Goal: Task Accomplishment & Management: Use online tool/utility

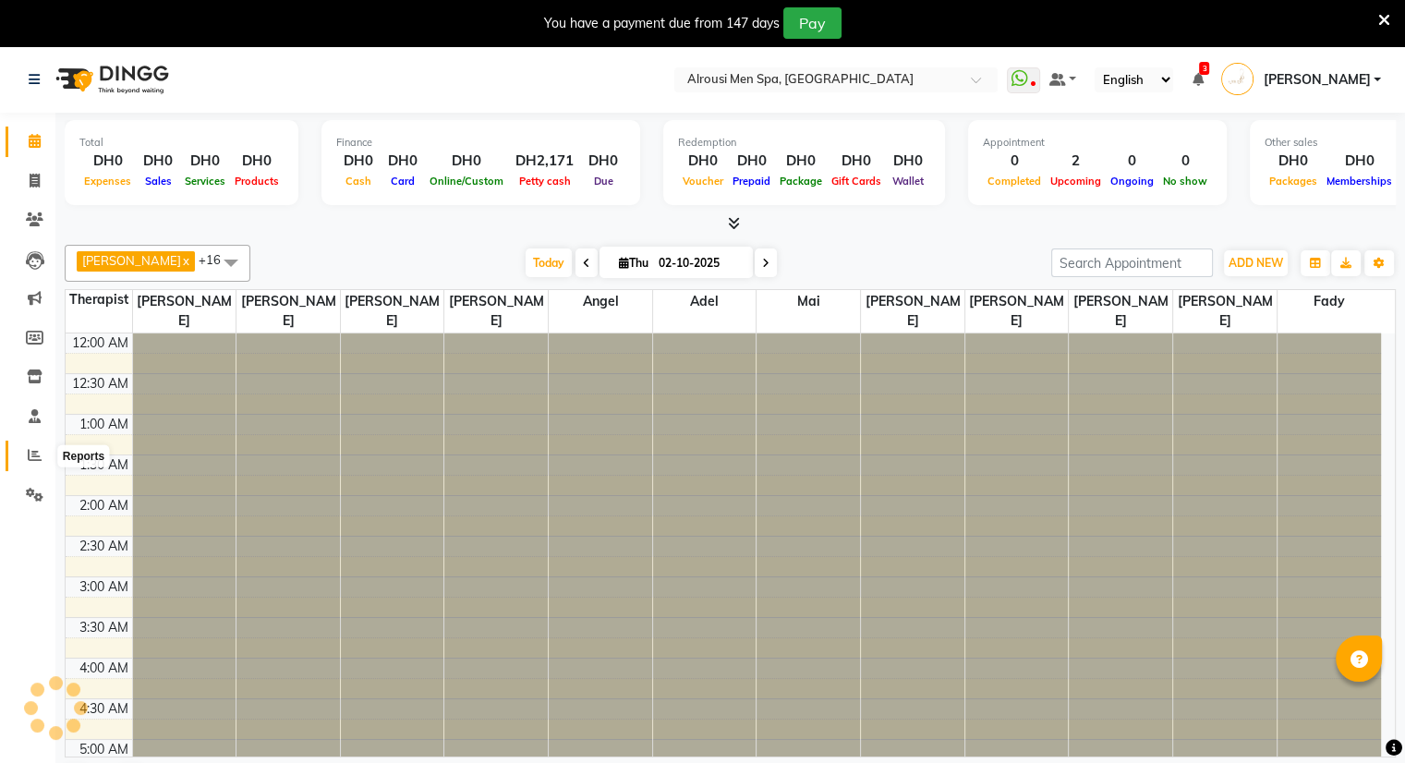
scroll to position [726, 0]
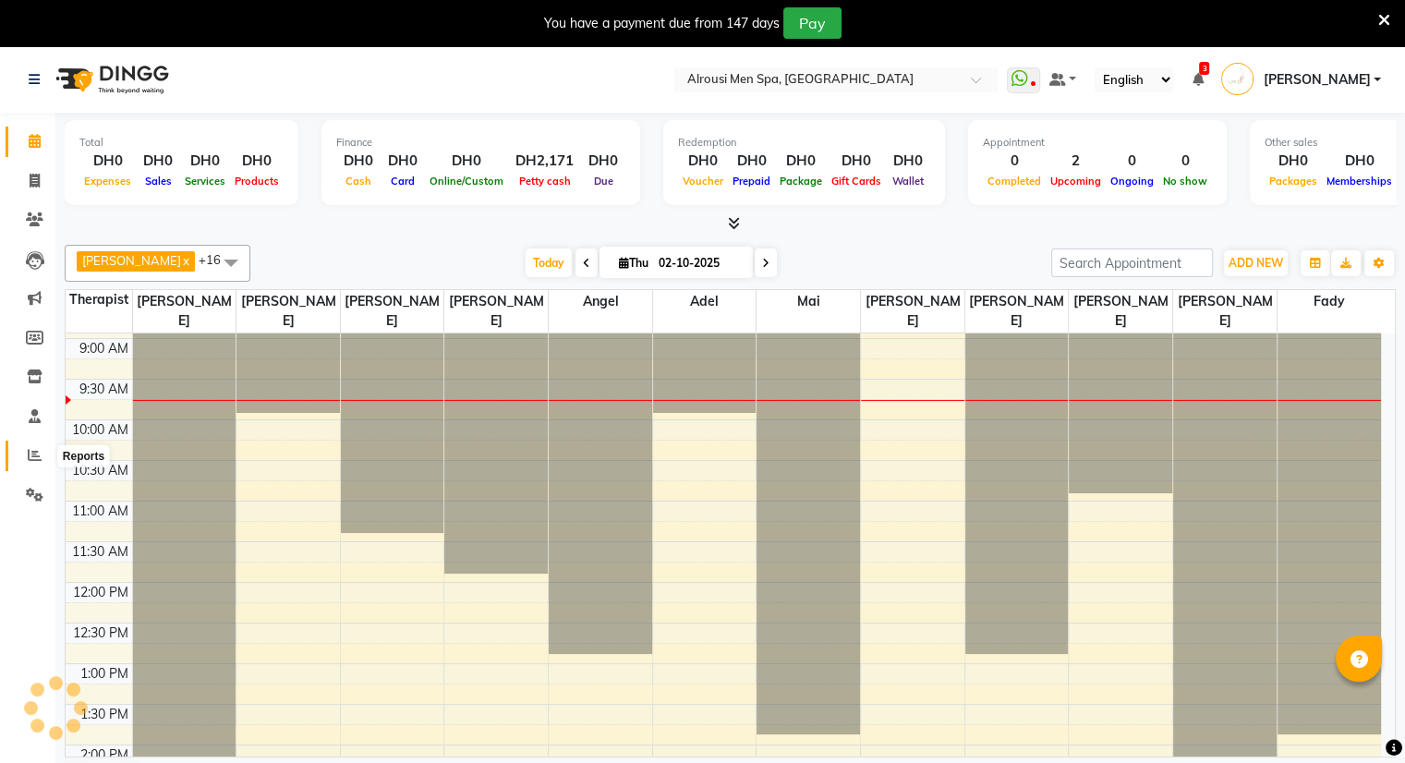
click at [22, 459] on span at bounding box center [34, 455] width 32 height 21
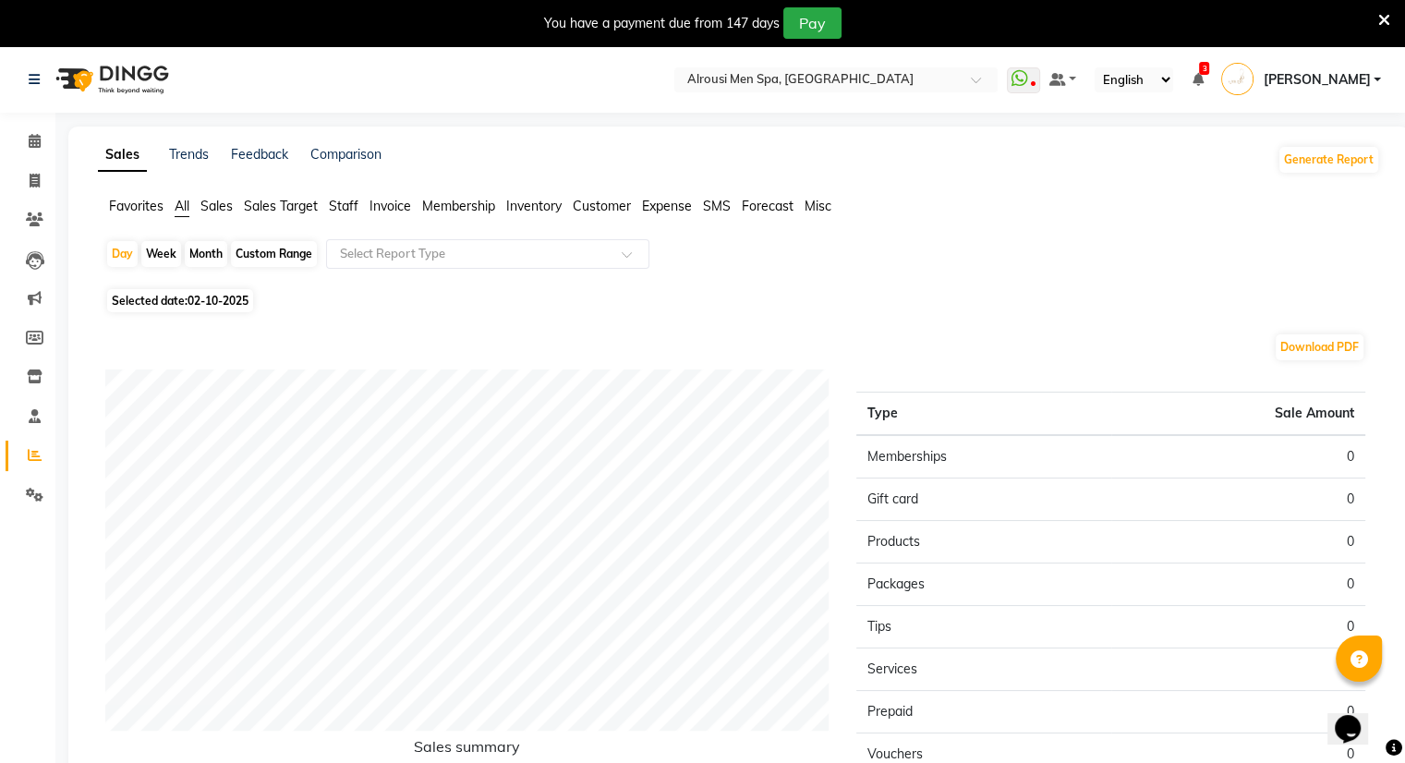
click at [324, 208] on ul "Favorites All Sales Sales Target Staff Invoice Membership Inventory Customer Ex…" at bounding box center [739, 207] width 1282 height 20
click at [351, 199] on span "Staff" at bounding box center [344, 206] width 30 height 17
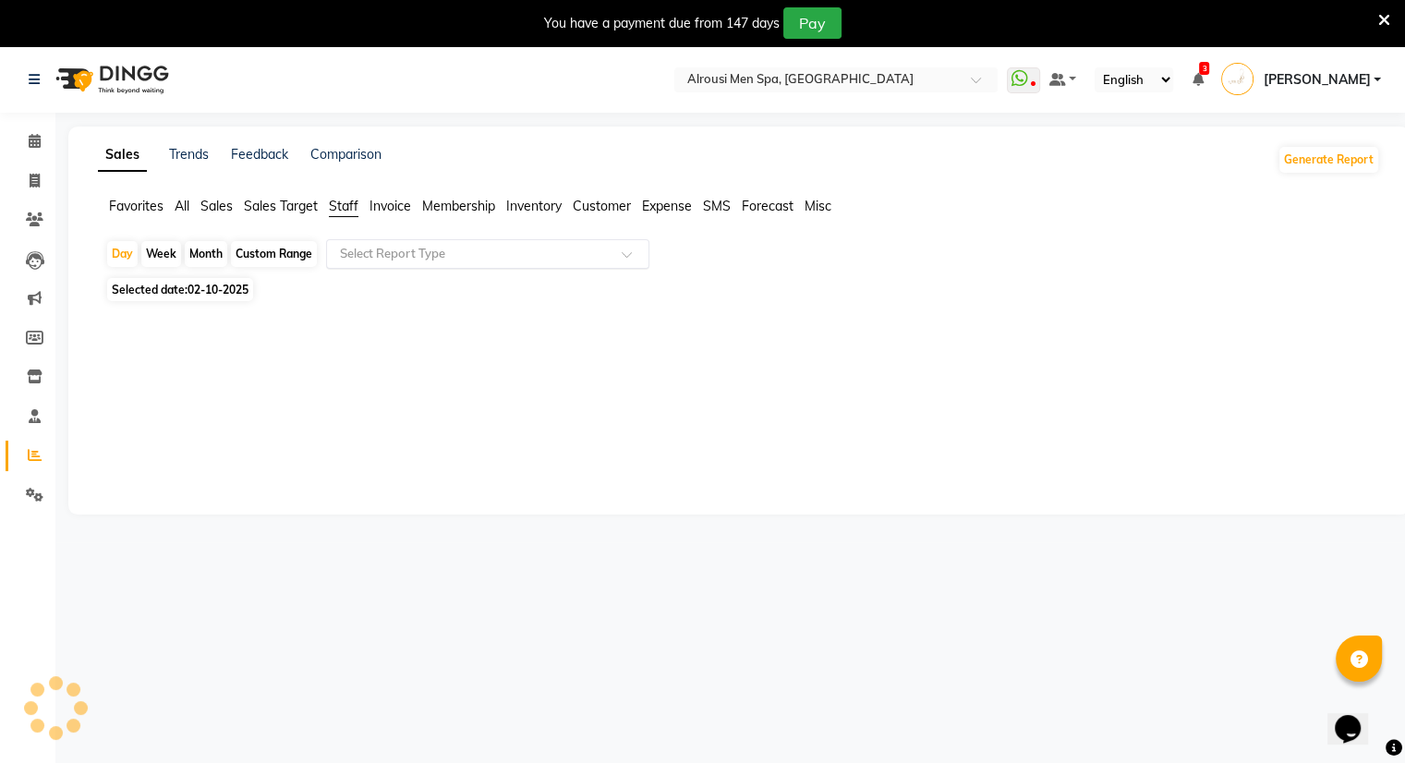
click at [360, 246] on input "text" at bounding box center [469, 254] width 266 height 18
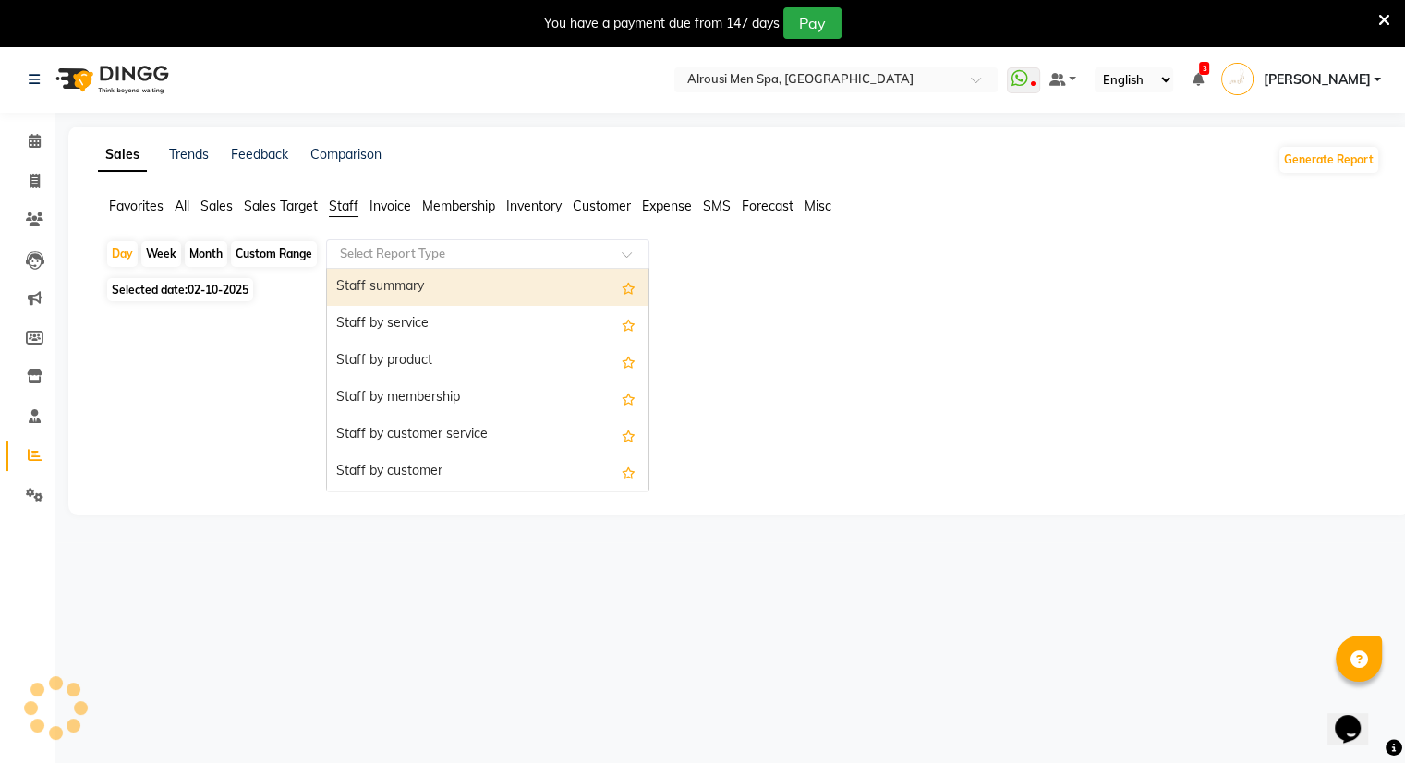
click at [360, 280] on div "Staff summary" at bounding box center [487, 287] width 321 height 37
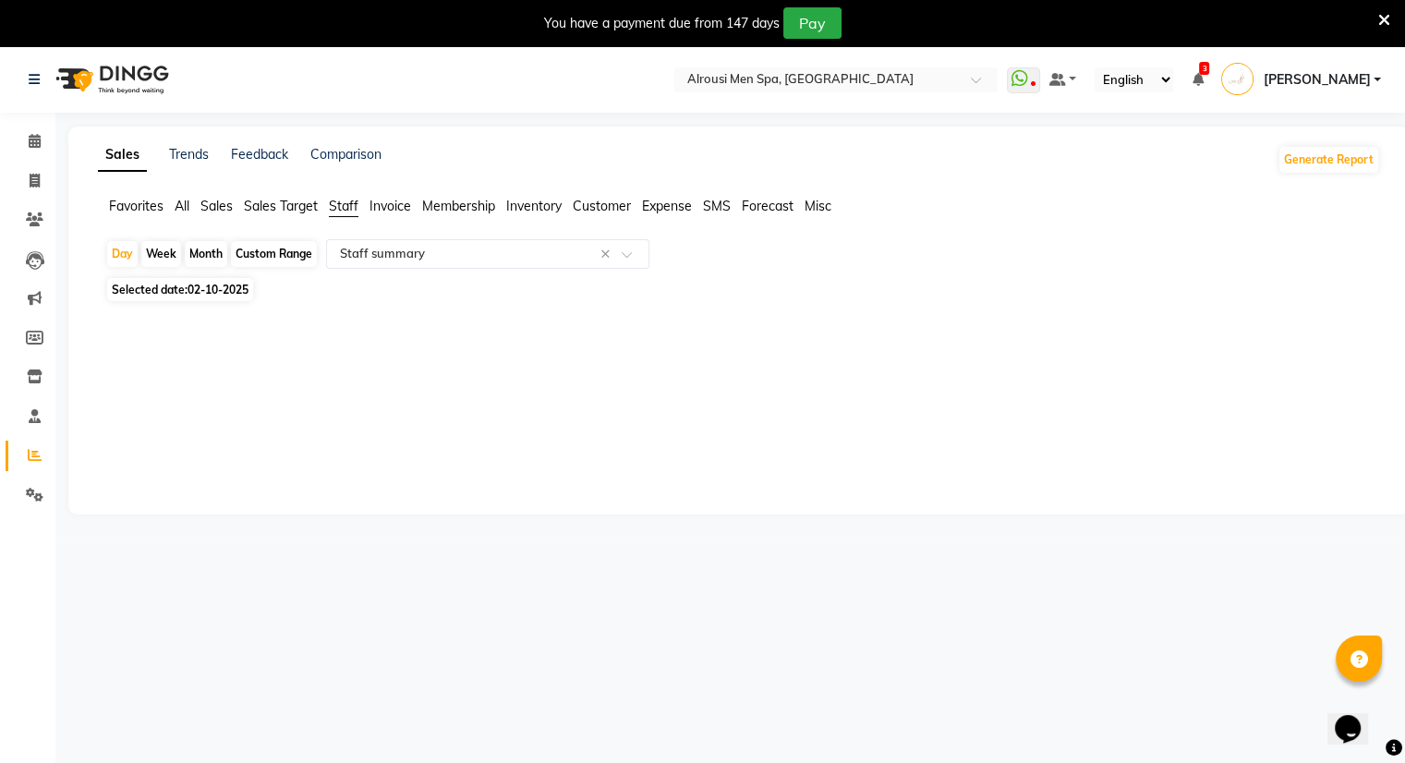
click at [189, 248] on div "Month" at bounding box center [206, 254] width 42 height 26
select select "10"
select select "2025"
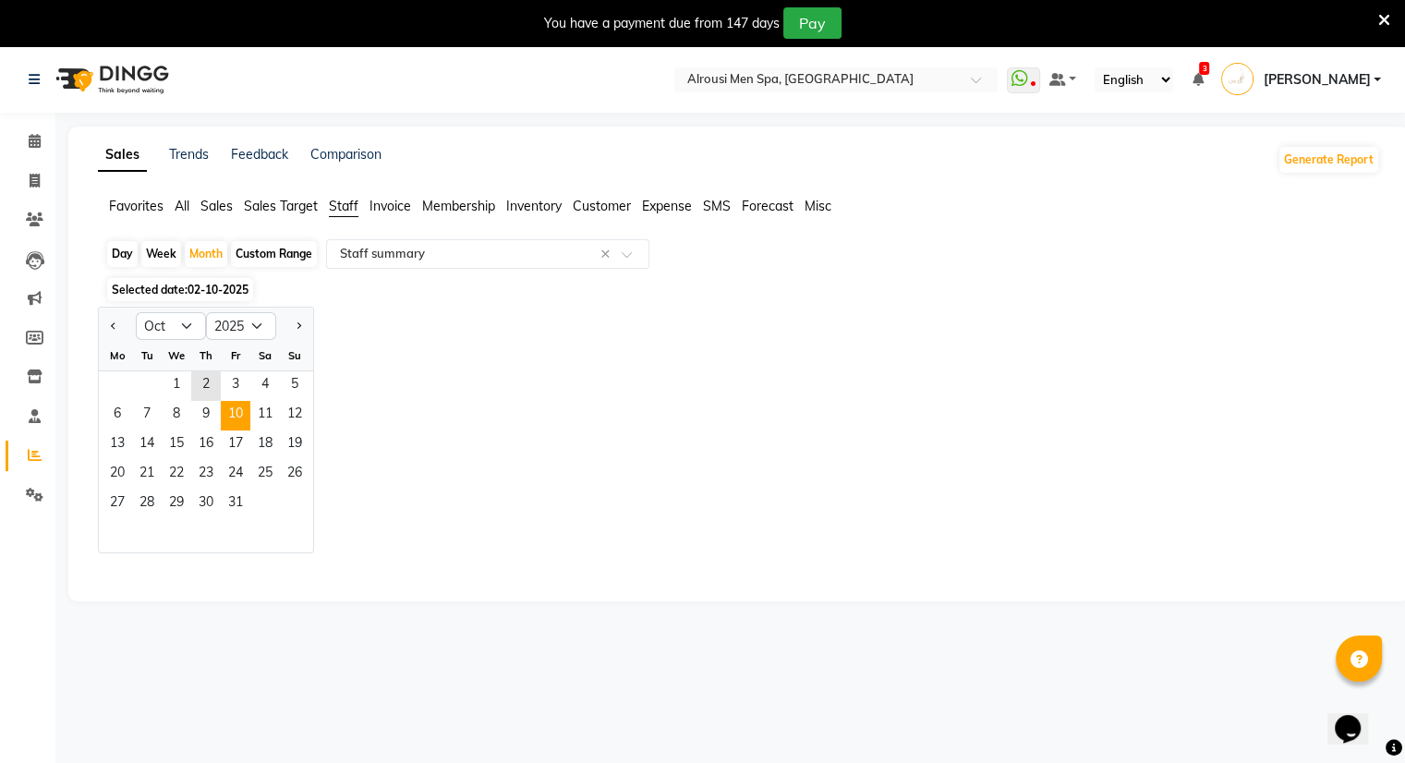
click at [222, 429] on span "10" at bounding box center [236, 416] width 30 height 30
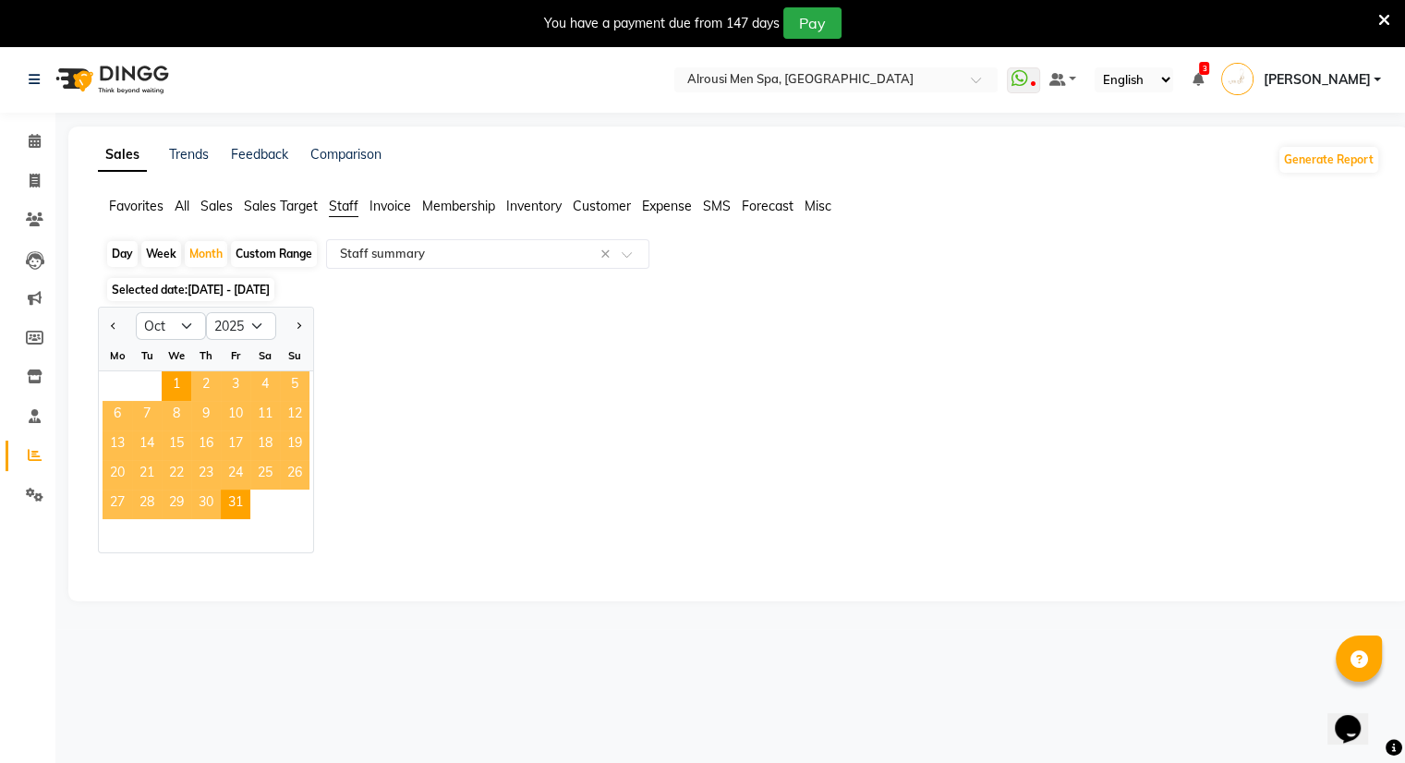
select select "full_report"
select select "csv"
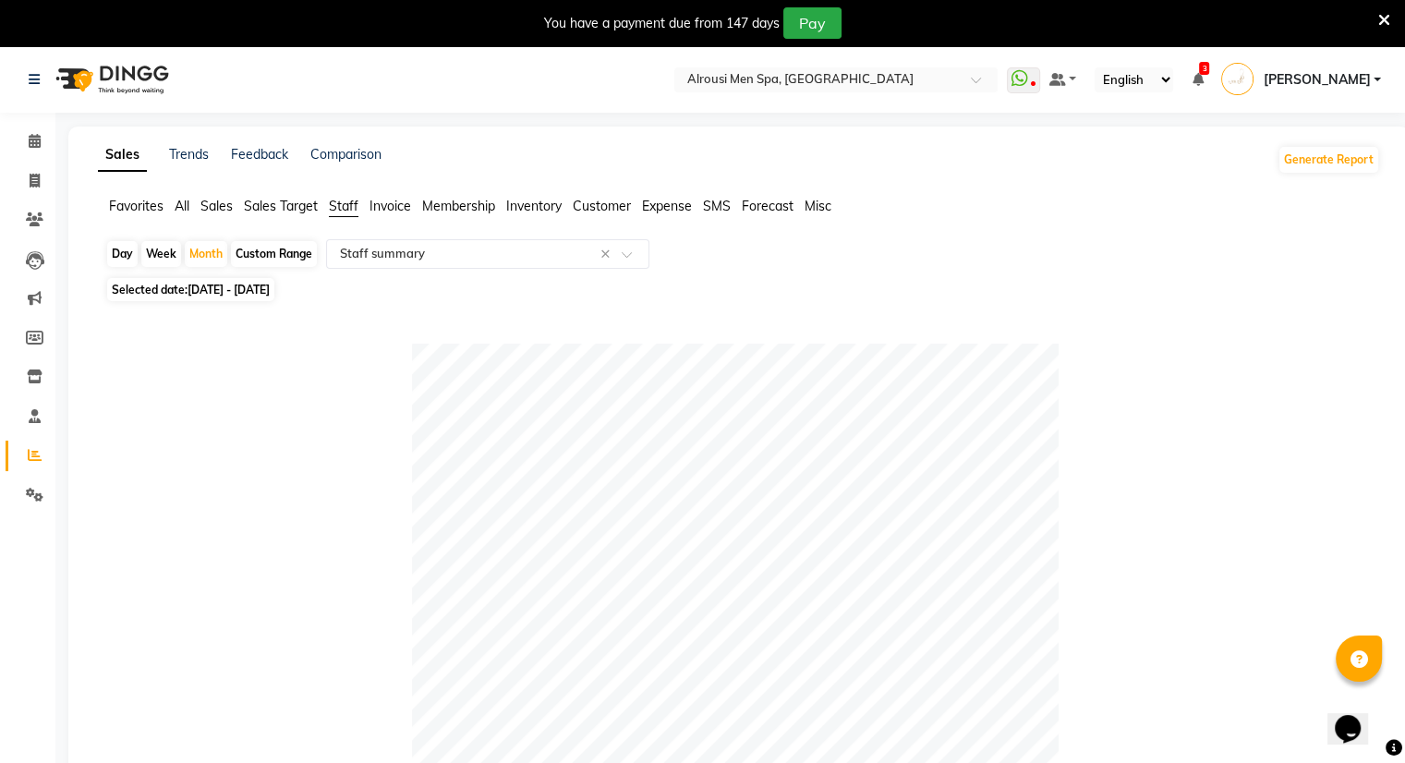
click at [166, 284] on span "Selected date: [DATE] - [DATE]" at bounding box center [190, 289] width 167 height 23
select select "10"
select select "2025"
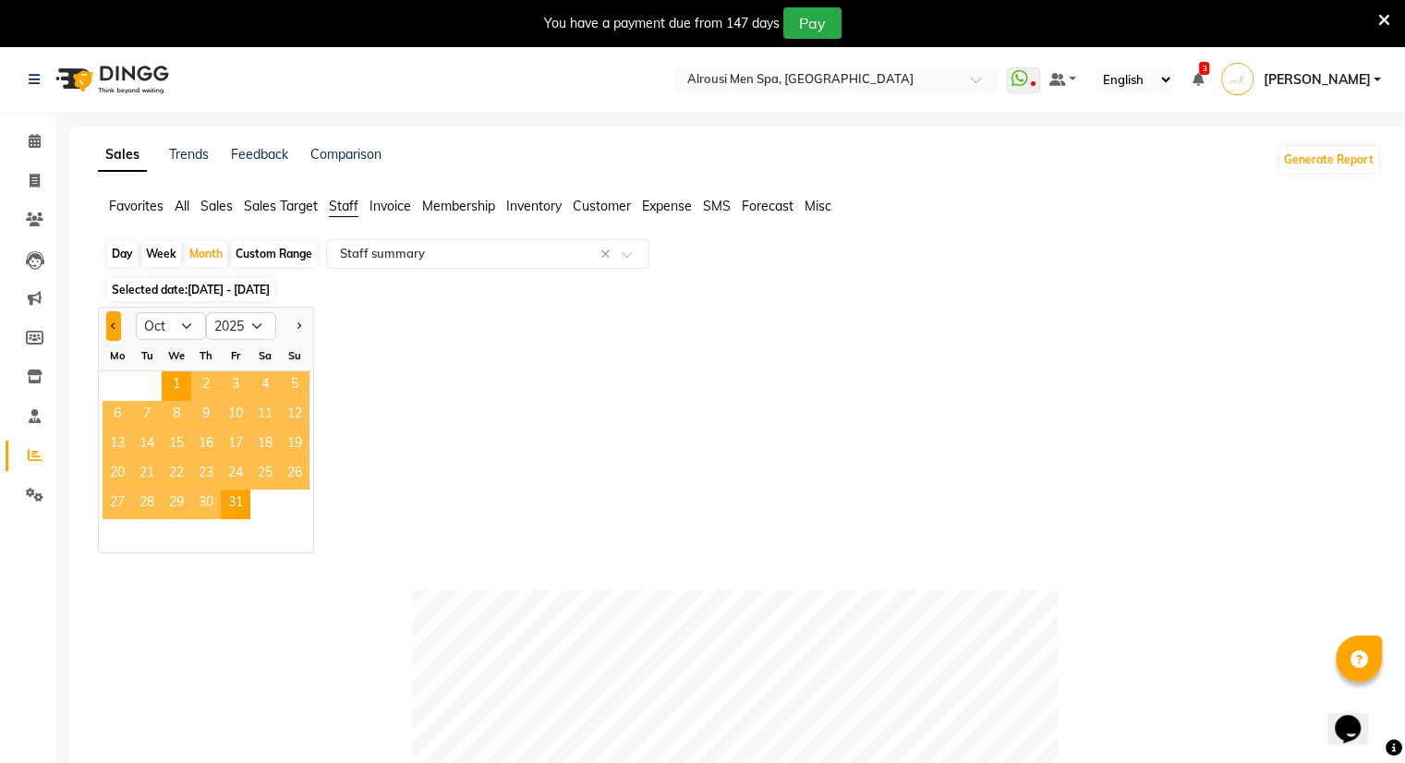
click at [108, 322] on button "Previous month" at bounding box center [113, 326] width 15 height 30
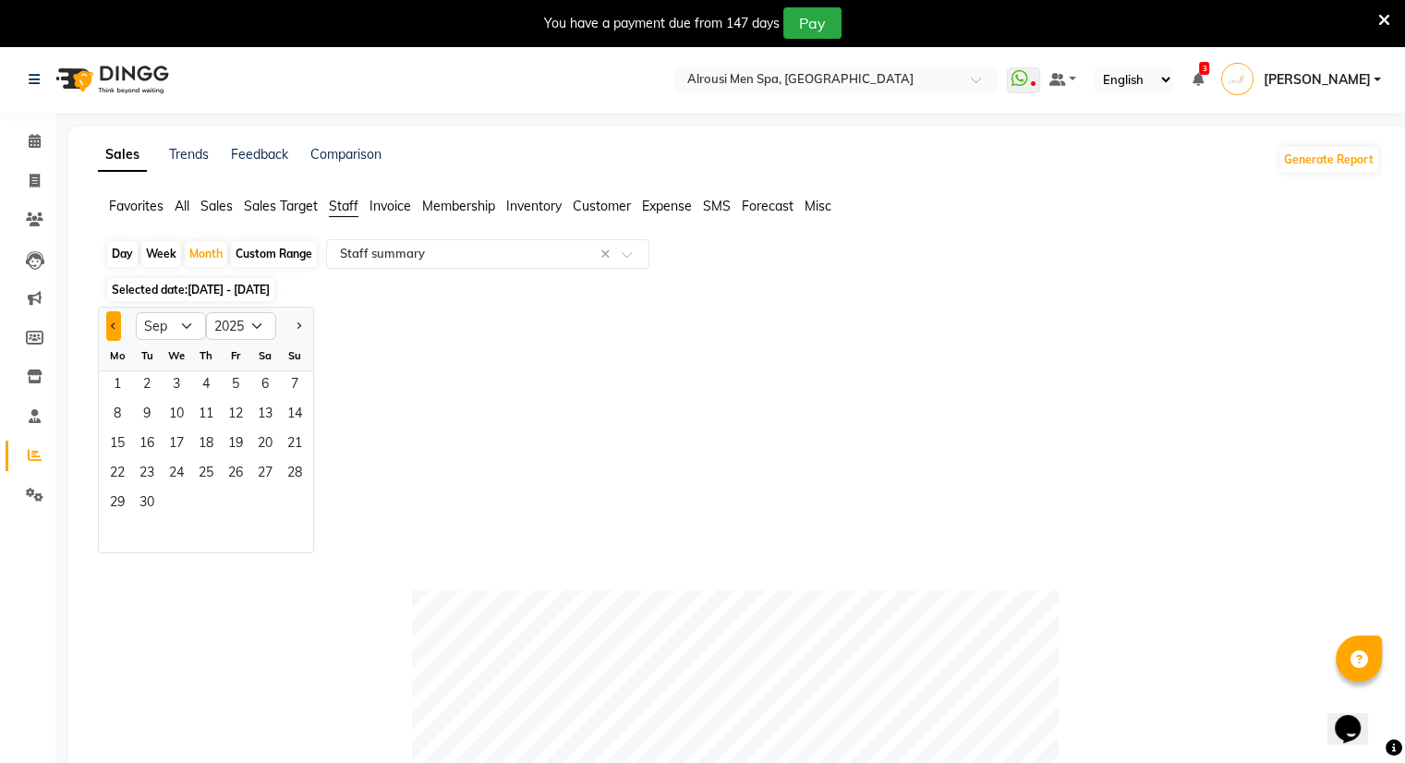
click at [108, 322] on button "Previous month" at bounding box center [113, 326] width 15 height 30
select select "8"
click at [171, 433] on span "13" at bounding box center [177, 445] width 30 height 30
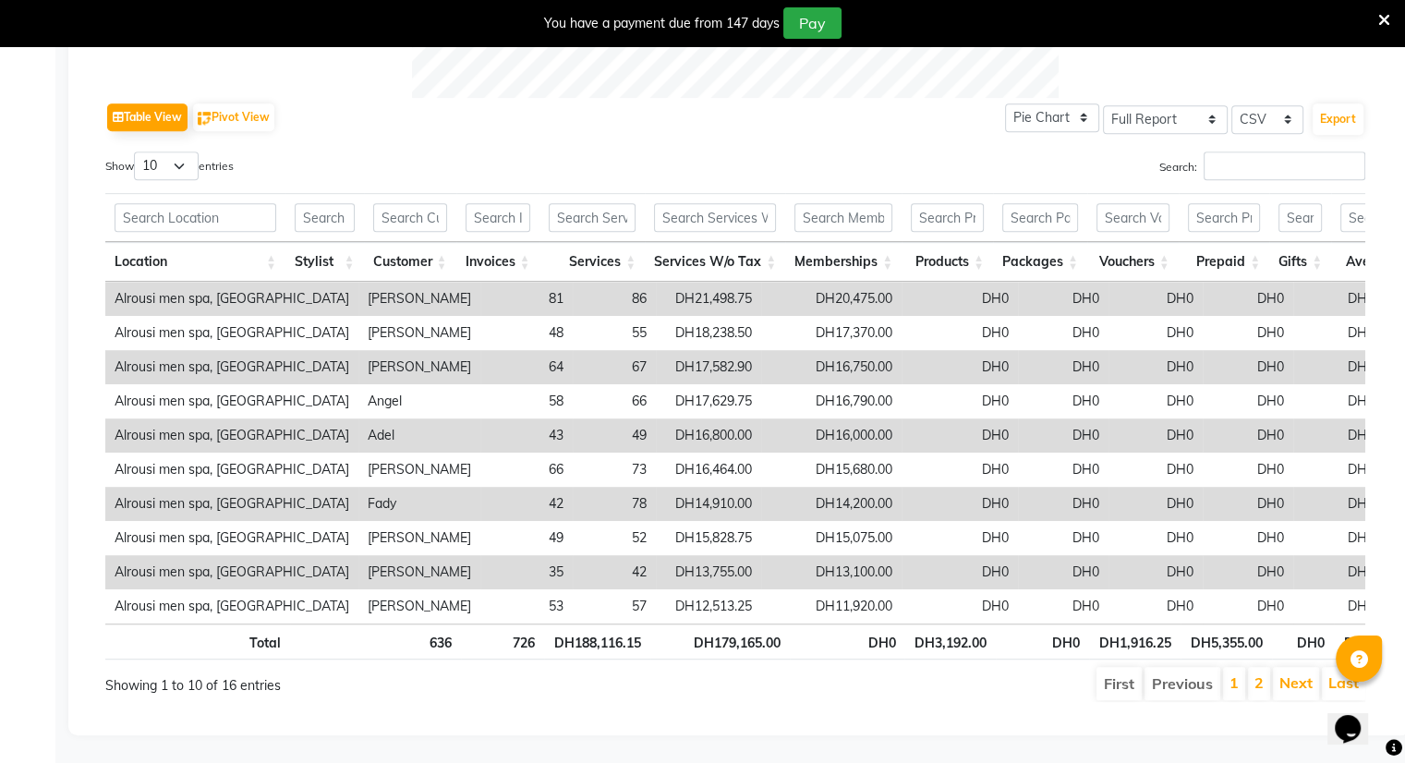
scroll to position [919, 0]
drag, startPoint x: 790, startPoint y: 634, endPoint x: 688, endPoint y: 640, distance: 101.8
click at [688, 640] on tr "Total 636 726 DH188,116.15 DH179,165.00 DH0 DH3,192.00 DH0 DH1,916.25 DH5,355.0…" at bounding box center [1106, 641] width 2002 height 36
click at [688, 640] on th "DH179,165.00" at bounding box center [719, 641] width 139 height 36
drag, startPoint x: 828, startPoint y: 636, endPoint x: 663, endPoint y: 642, distance: 164.5
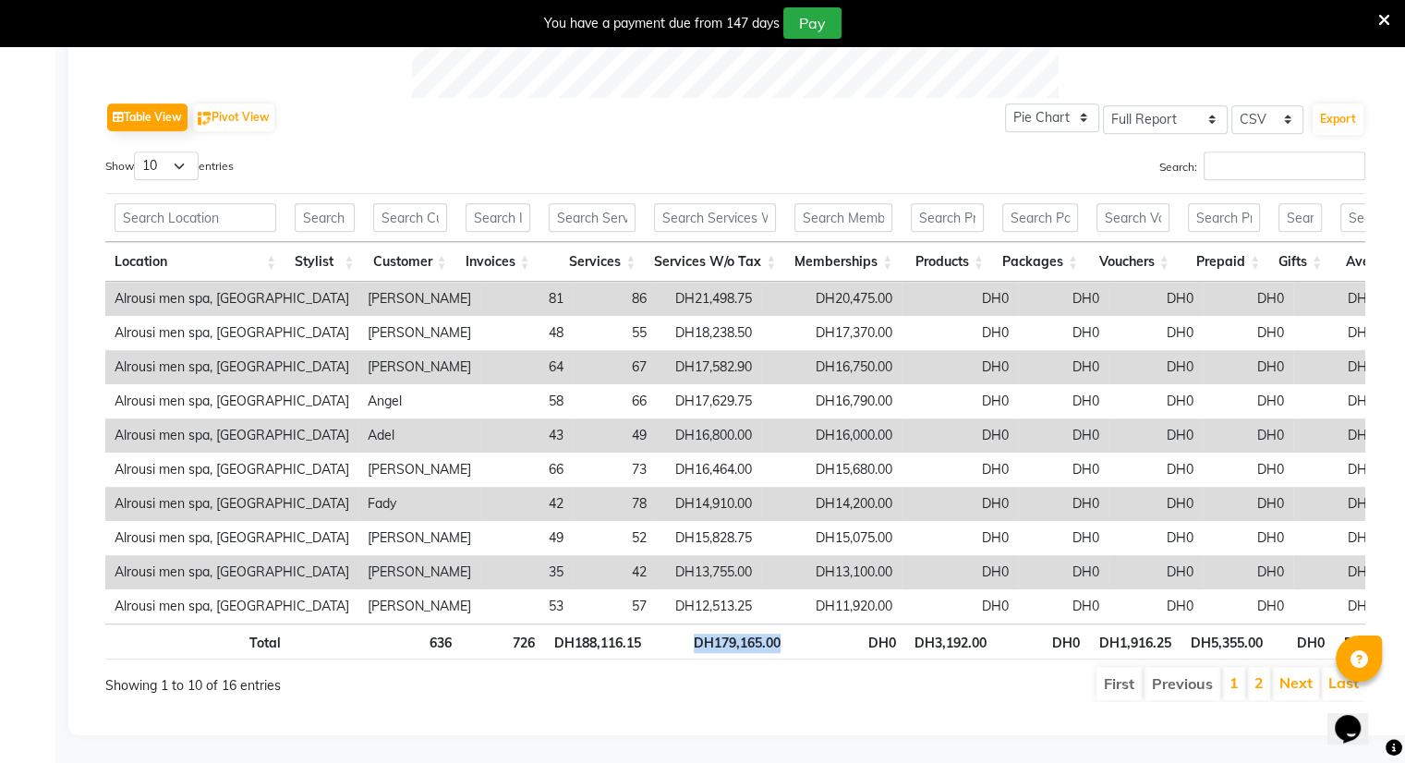
click at [663, 642] on tr "Total 636 726 DH188,116.15 DH179,165.00 DH0 DH3,192.00 DH0 DH1,916.25 DH5,355.0…" at bounding box center [1106, 641] width 2002 height 36
click at [663, 642] on th "DH179,165.00" at bounding box center [719, 641] width 139 height 36
click at [718, 103] on div "Table View Pivot View Pie Chart Bar Chart Select Full Report Filtered Report Se…" at bounding box center [735, 117] width 1260 height 39
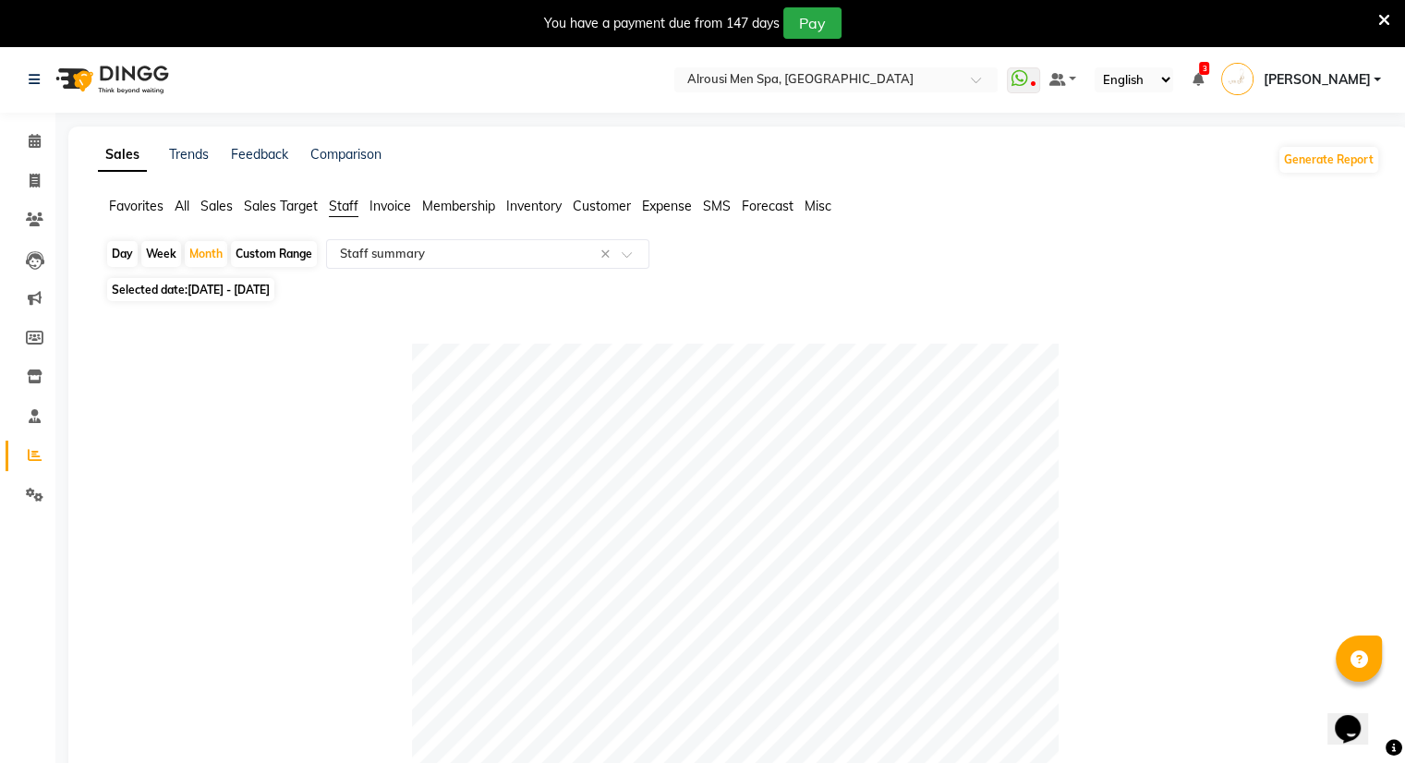
scroll to position [0, 0]
click at [270, 289] on span "[DATE] - [DATE]" at bounding box center [228, 290] width 82 height 14
select select "8"
select select "2025"
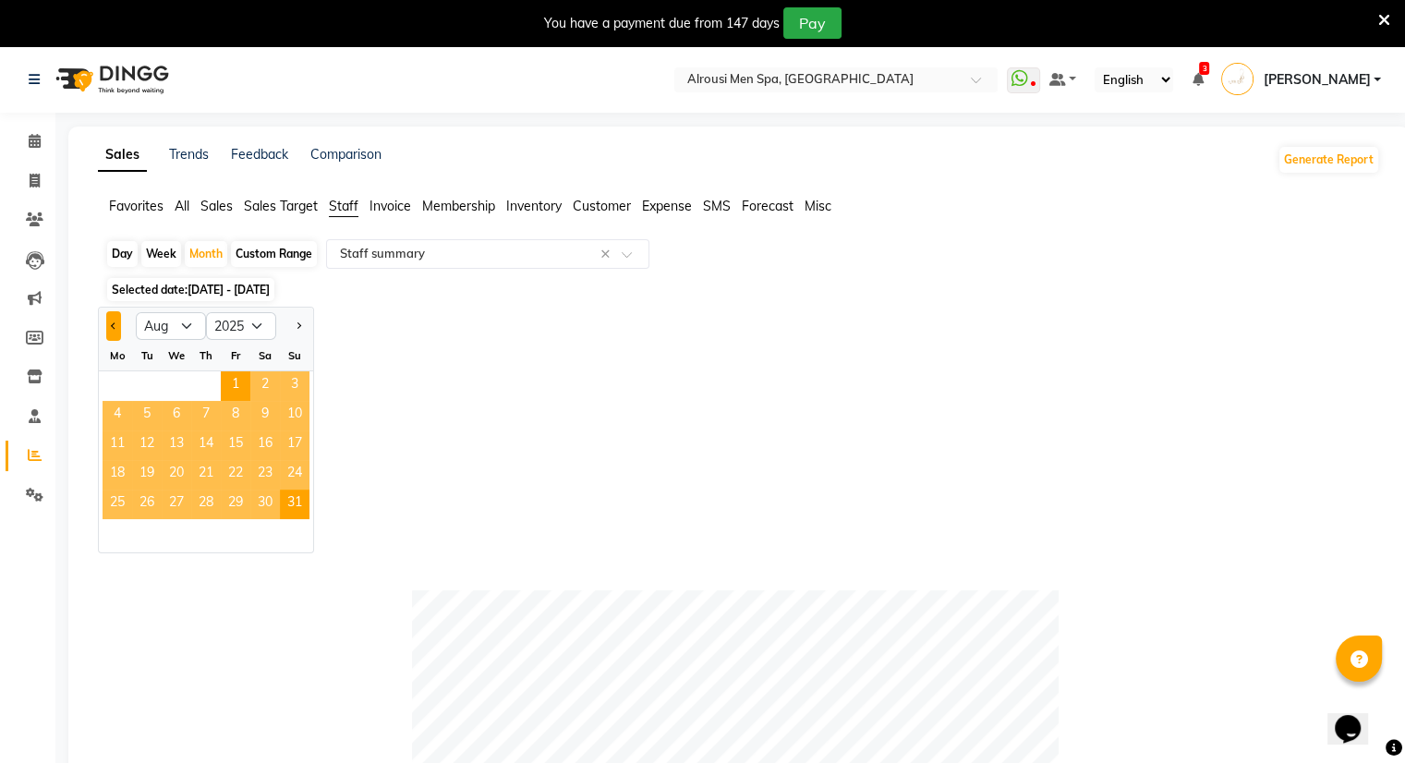
click at [114, 322] on span "Previous month" at bounding box center [114, 325] width 6 height 6
select select "7"
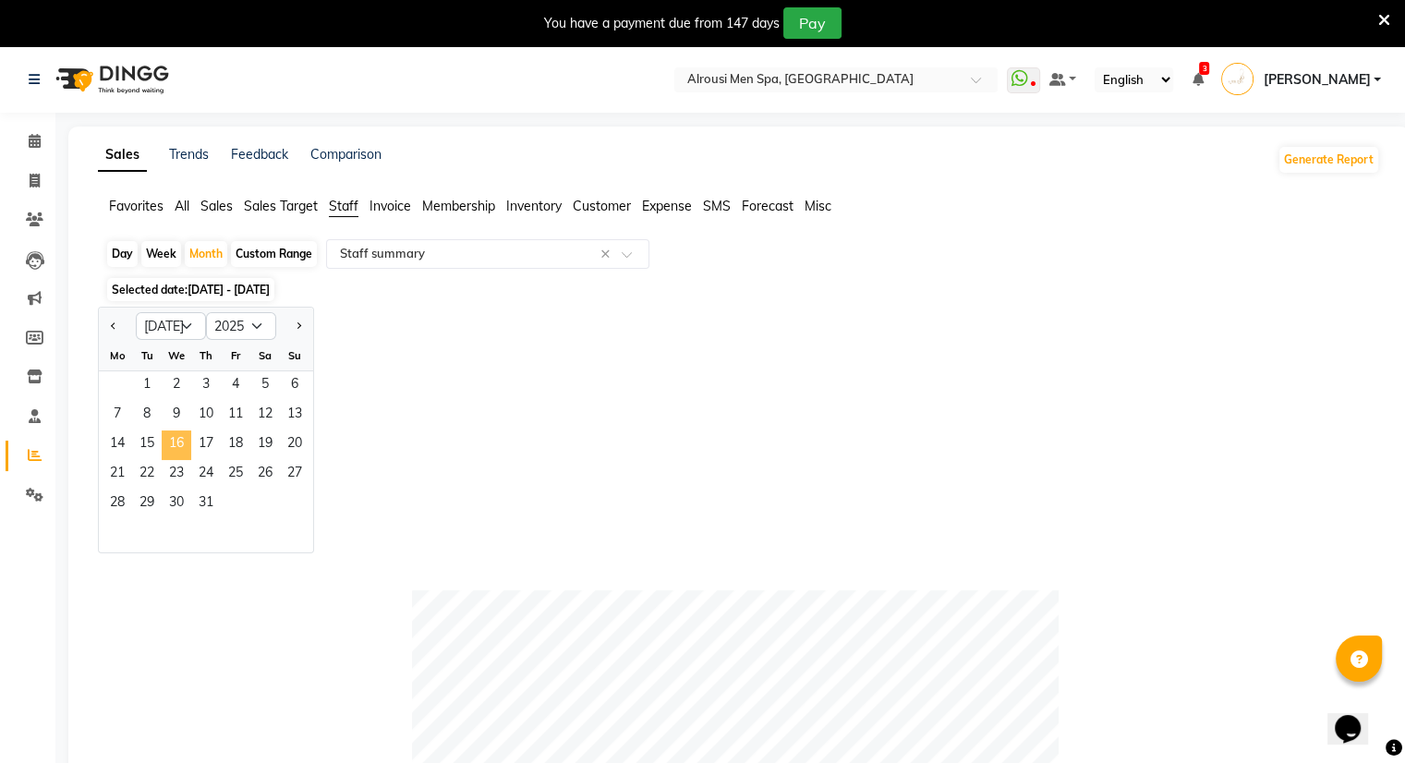
click at [182, 443] on span "16" at bounding box center [177, 445] width 30 height 30
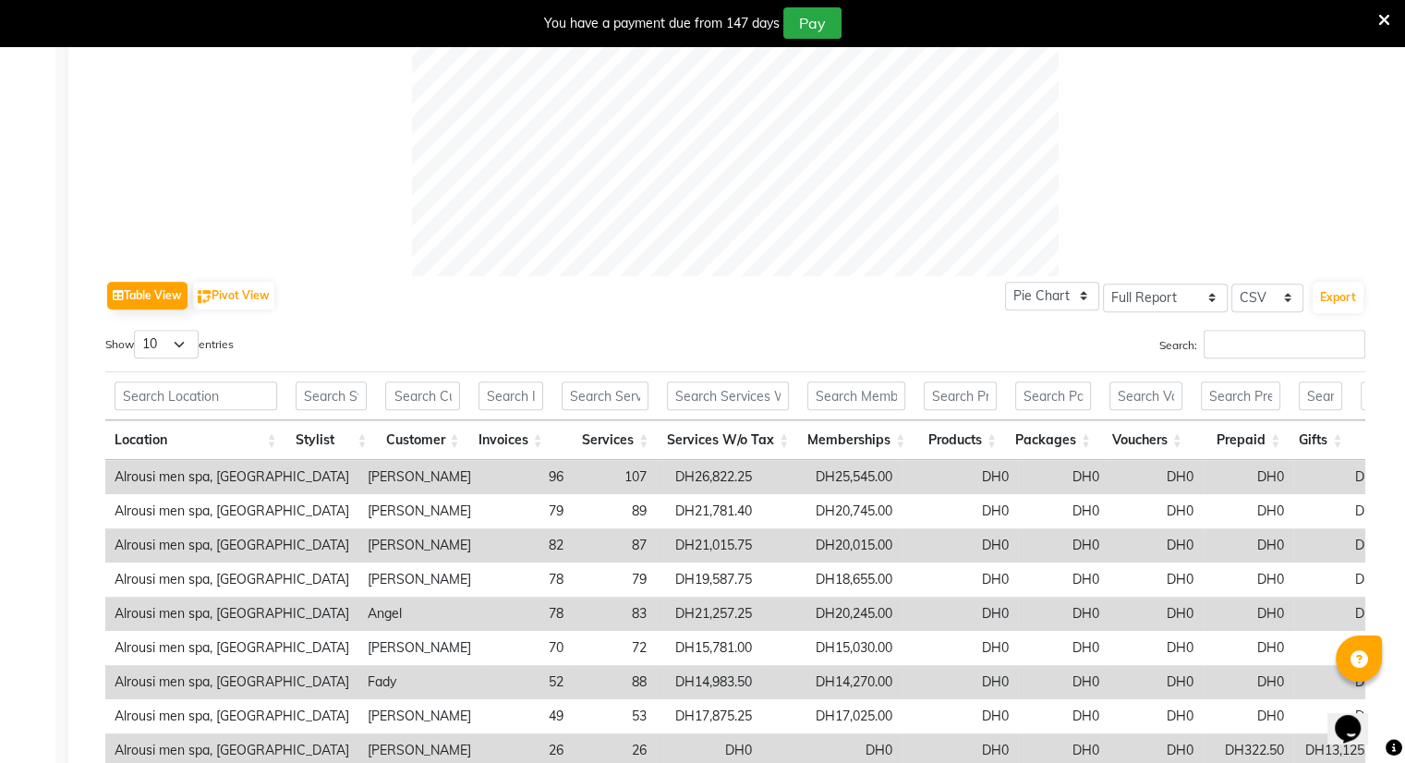
scroll to position [708, 0]
